Goal: Task Accomplishment & Management: Use online tool/utility

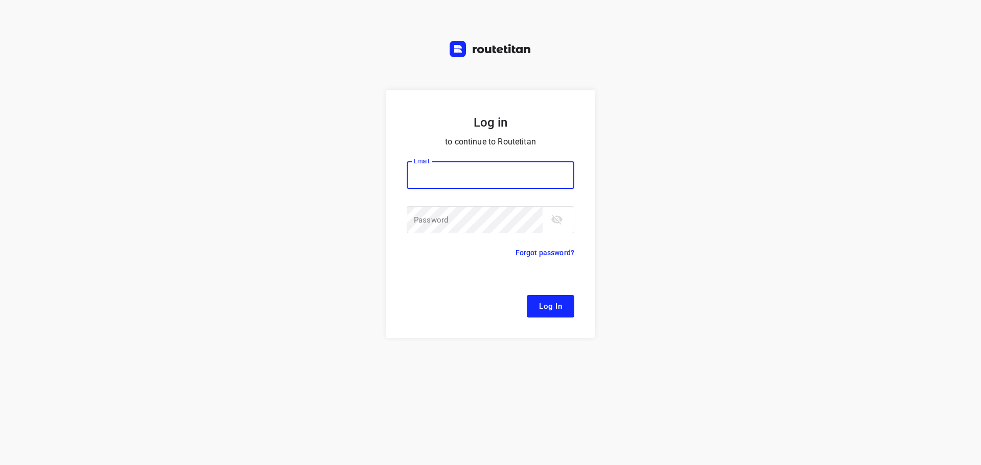
click at [463, 172] on input "email" at bounding box center [491, 175] width 168 height 28
click at [468, 168] on input "email" at bounding box center [491, 175] width 168 height 28
type input "[EMAIL_ADDRESS][DOMAIN_NAME]"
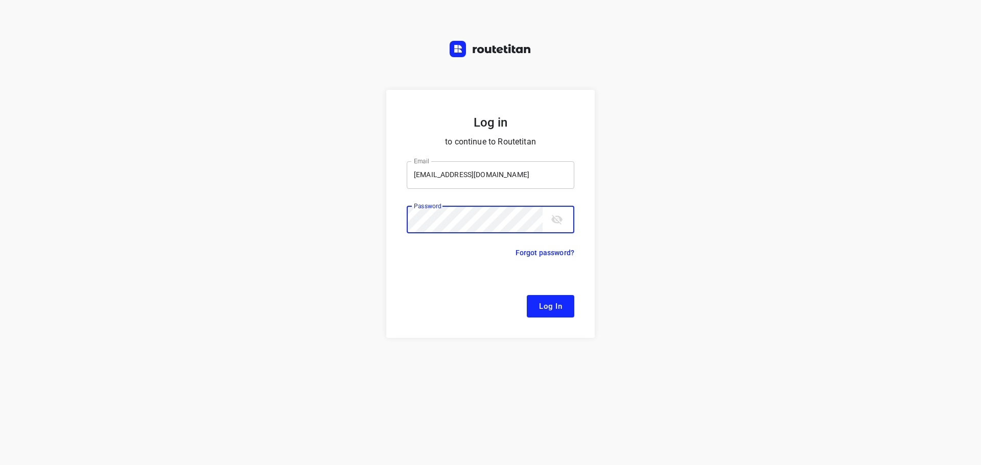
click at [527, 295] on button "Log In" at bounding box center [551, 306] width 48 height 22
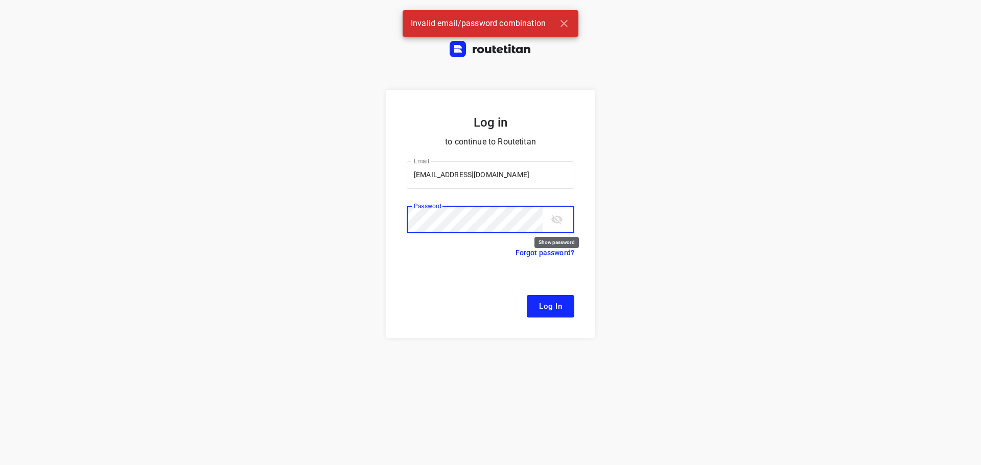
click at [561, 222] on icon "toggle password visibility" at bounding box center [556, 220] width 11 height 10
click at [550, 307] on span "Log In" at bounding box center [550, 306] width 23 height 13
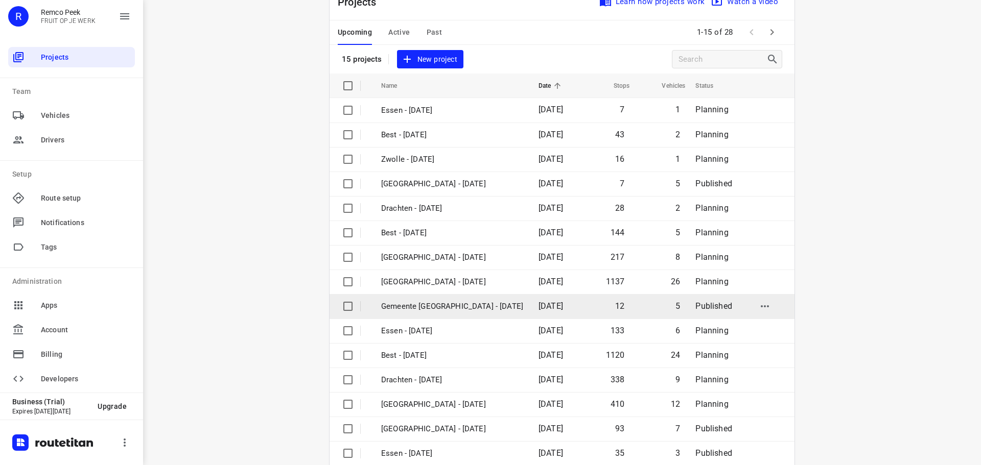
scroll to position [51, 0]
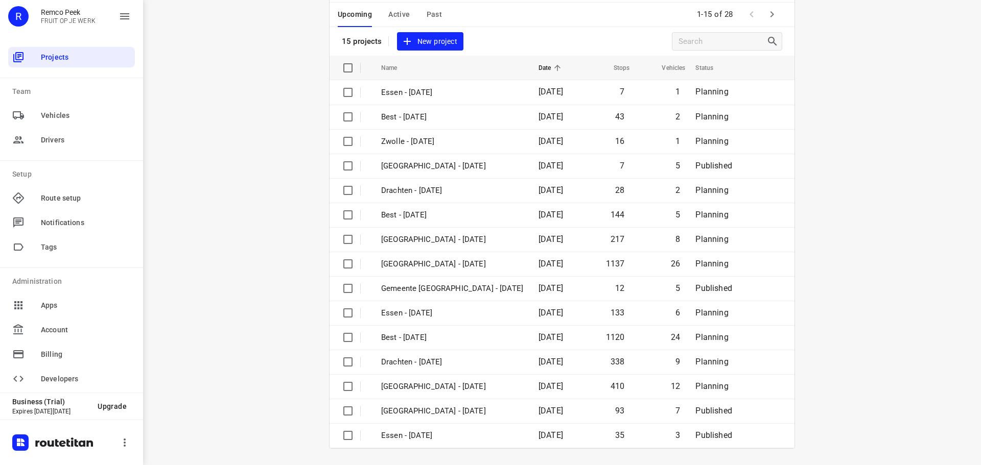
click at [766, 15] on icon "button" at bounding box center [772, 14] width 12 height 12
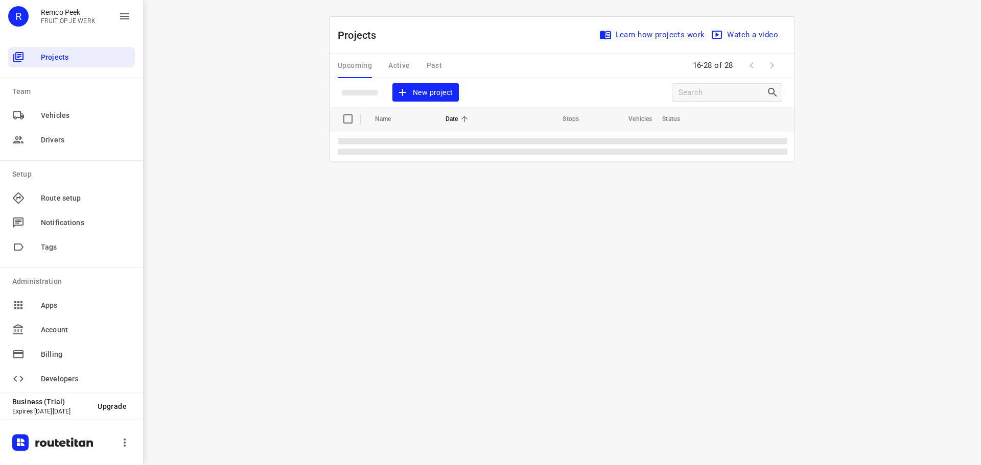
scroll to position [0, 0]
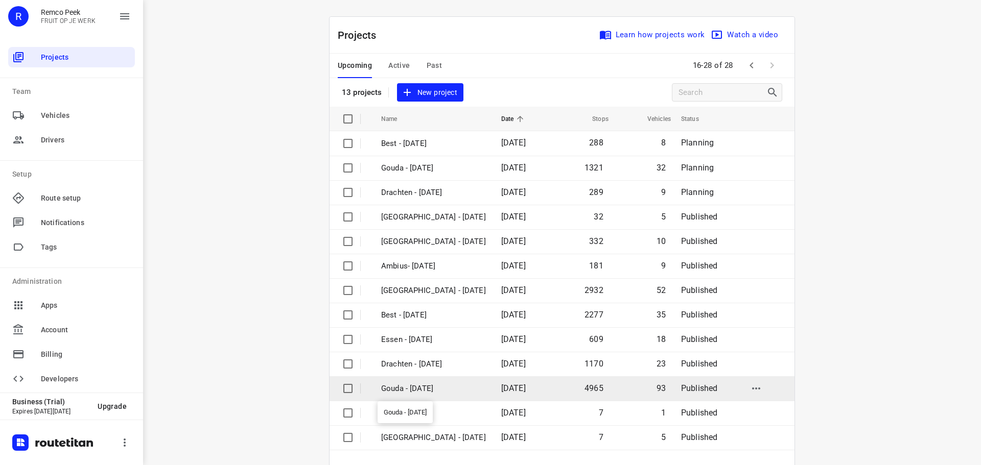
click at [431, 388] on p "Gouda - [DATE]" at bounding box center [433, 389] width 105 height 12
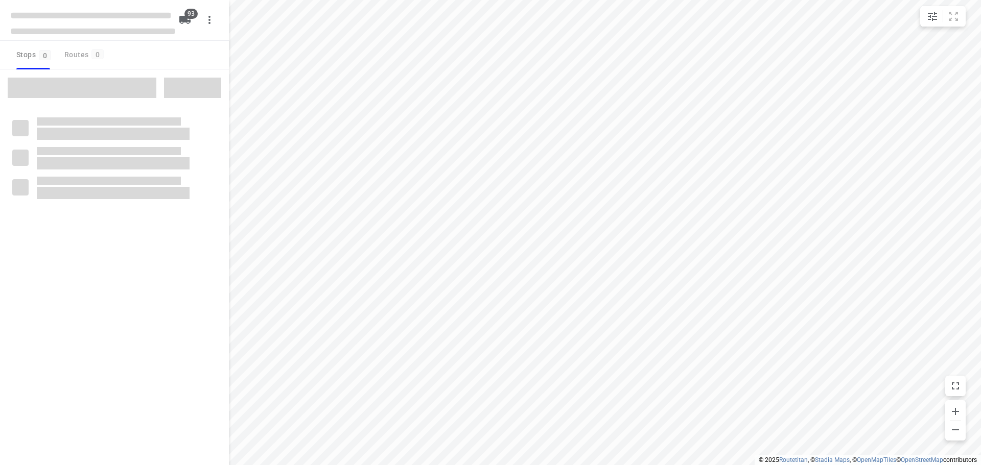
type input "distance"
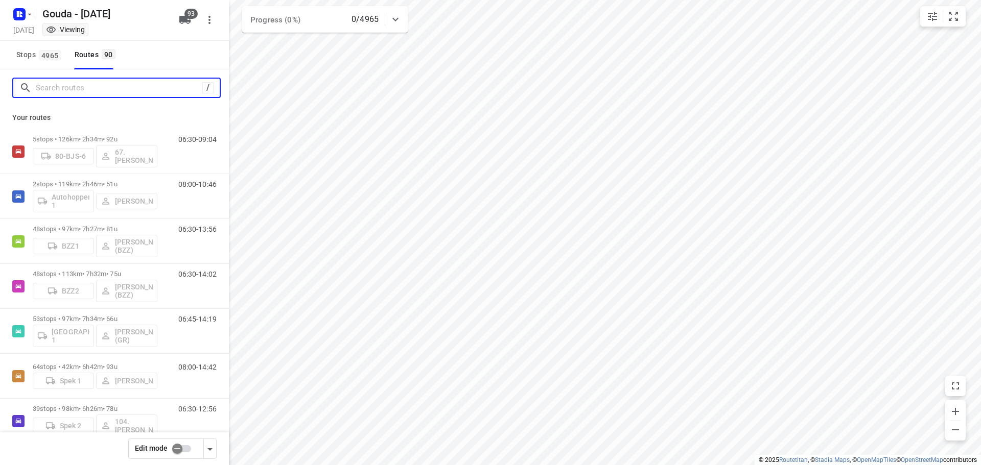
click at [120, 91] on input "Search routes" at bounding box center [119, 88] width 167 height 16
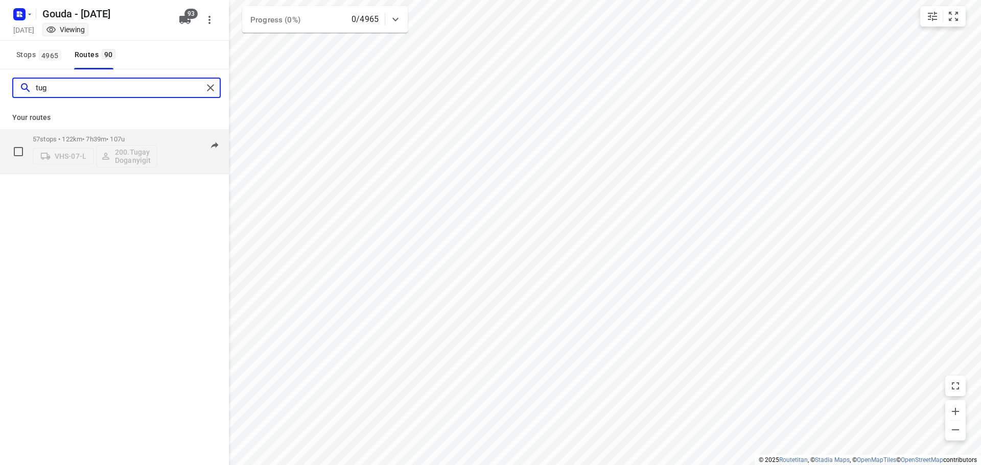
type input "tug"
click at [123, 139] on p "57 stops • 122km • 7h39m • 107u" at bounding box center [95, 139] width 125 height 8
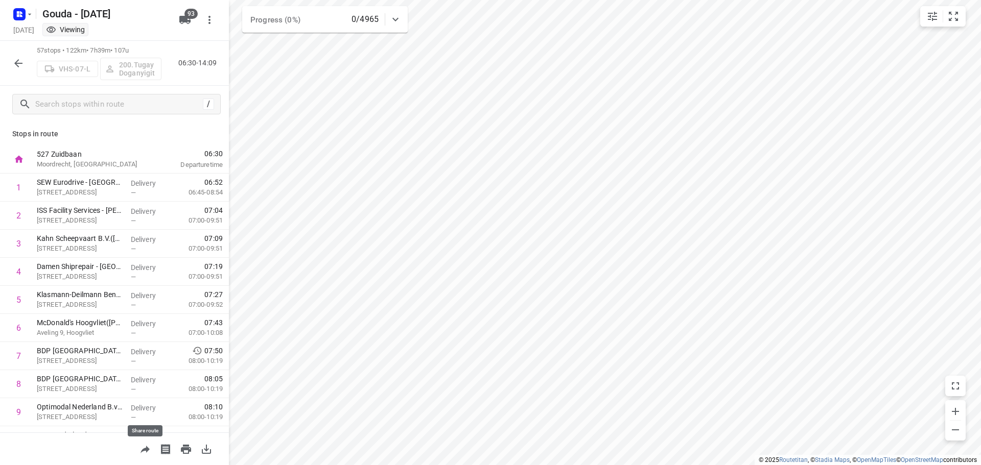
click at [137, 447] on button "button" at bounding box center [145, 449] width 20 height 20
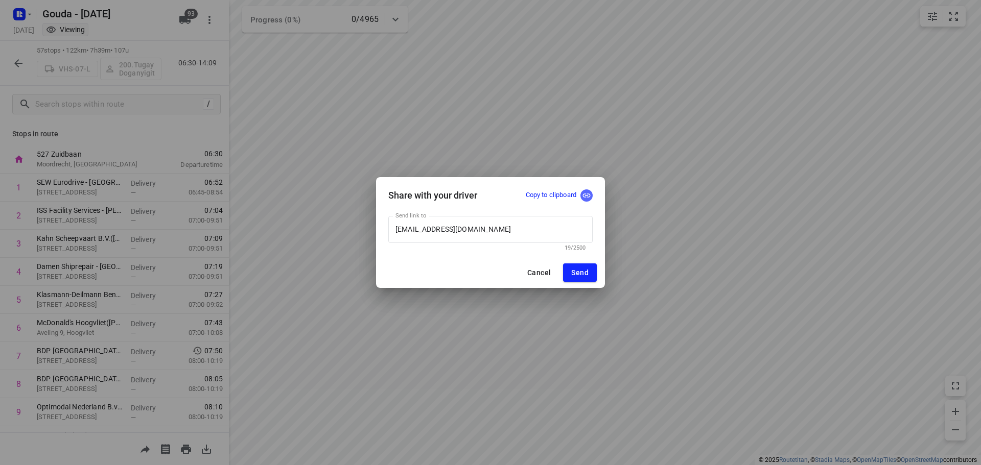
click at [590, 199] on icon "button" at bounding box center [586, 195] width 9 height 9
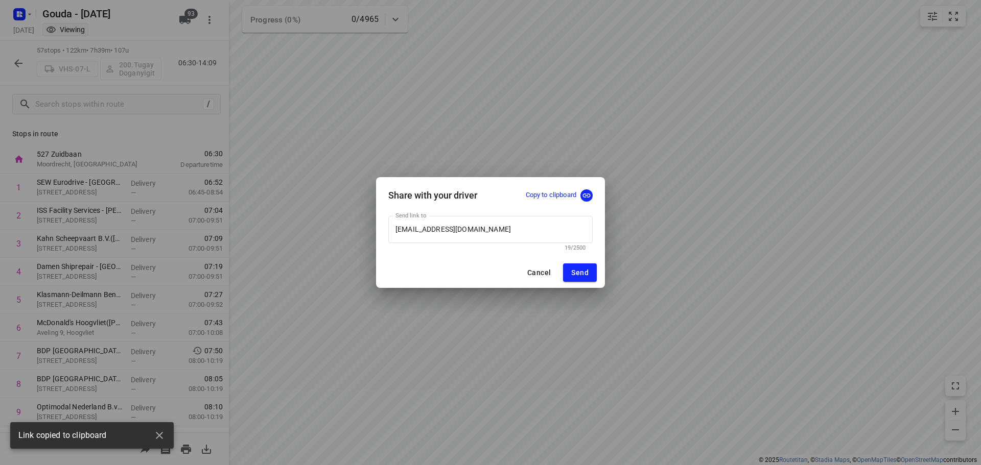
click at [546, 273] on span "Cancel" at bounding box center [539, 273] width 24 height 8
